Goal: Task Accomplishment & Management: Use online tool/utility

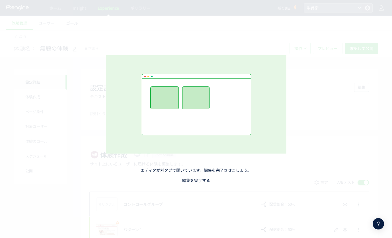
click at [192, 180] on link "編集を完了する" at bounding box center [196, 181] width 28 height 6
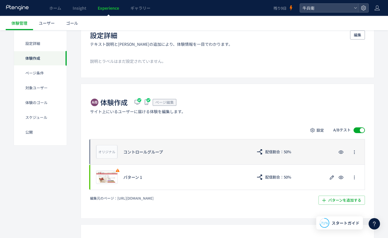
scroll to position [91, 0]
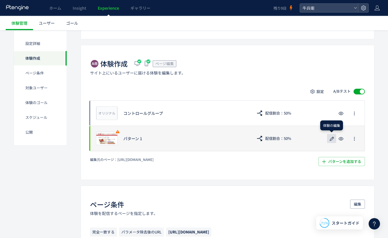
click at [331, 139] on use "button" at bounding box center [332, 139] width 4 height 4
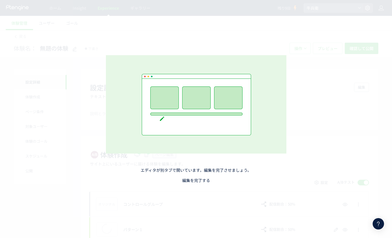
click at [197, 183] on link "編集を完了する" at bounding box center [196, 181] width 28 height 6
click at [196, 181] on link "編集を完了する" at bounding box center [196, 181] width 28 height 6
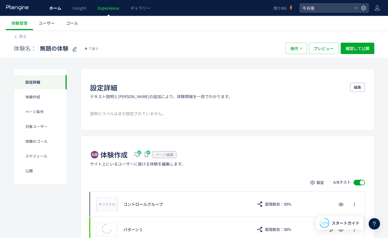
click at [58, 7] on span "ホーム" at bounding box center [55, 8] width 12 height 6
